Goal: Information Seeking & Learning: Learn about a topic

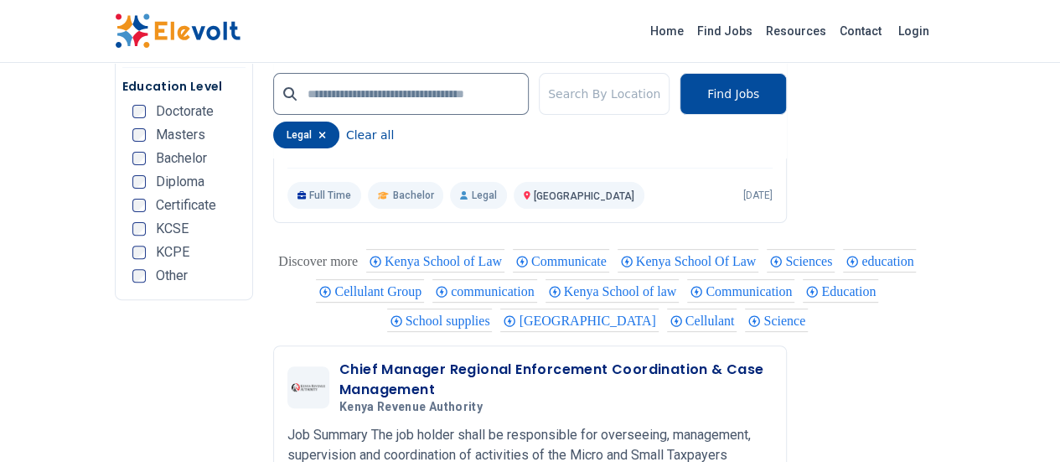
scroll to position [3687, 0]
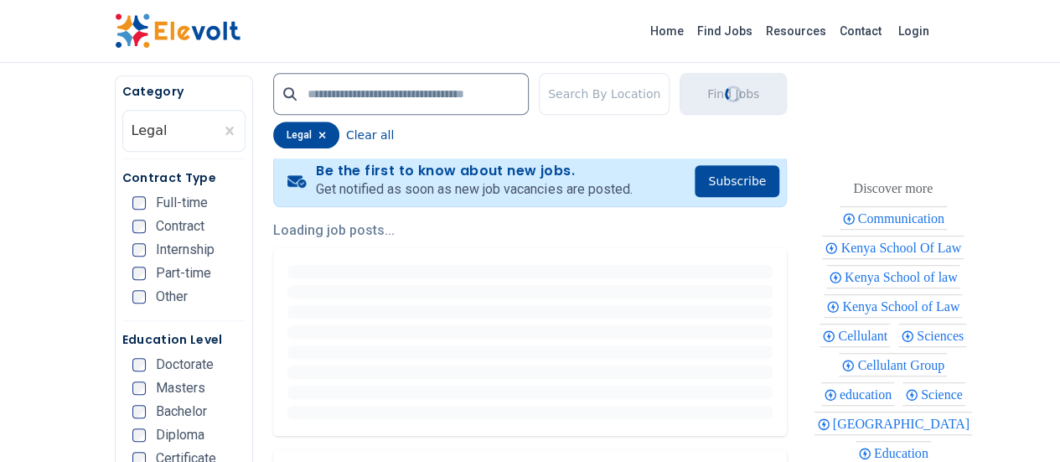
scroll to position [419, 0]
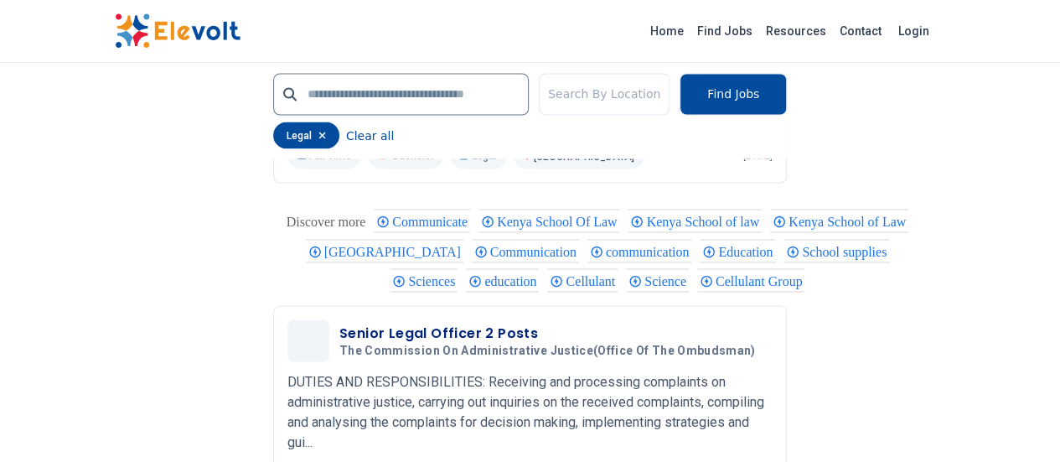
scroll to position [1508, 0]
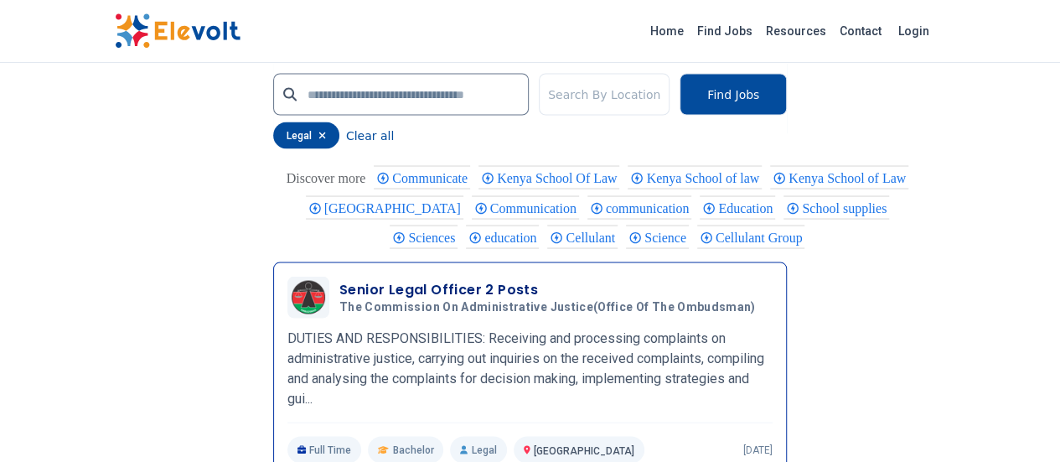
click at [375, 279] on h3 "Senior Legal Officer 2 Posts" at bounding box center [550, 289] width 423 height 20
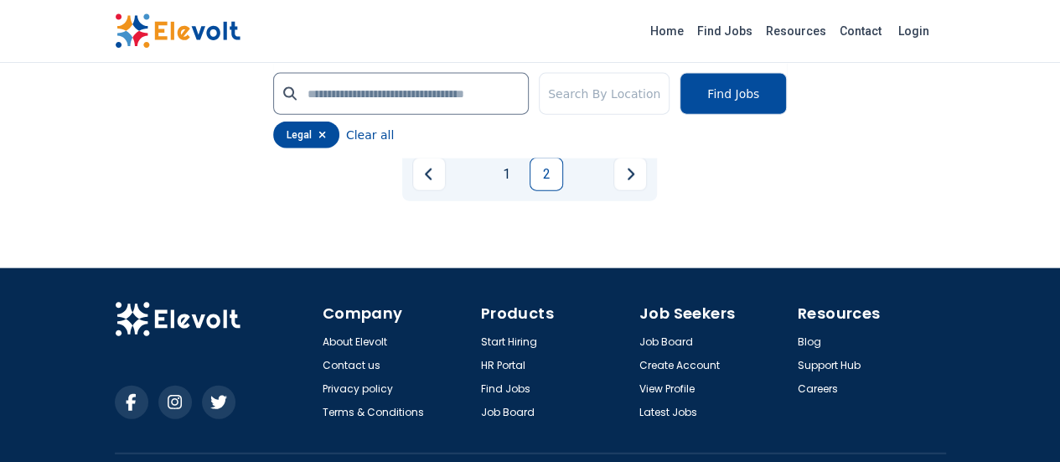
scroll to position [1880, 0]
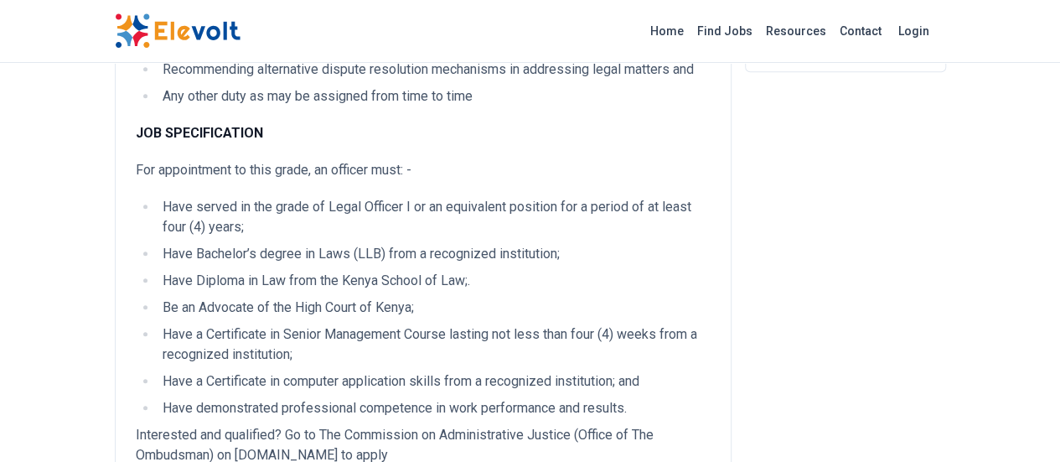
scroll to position [168, 0]
